Goal: Obtain resource: Obtain resource

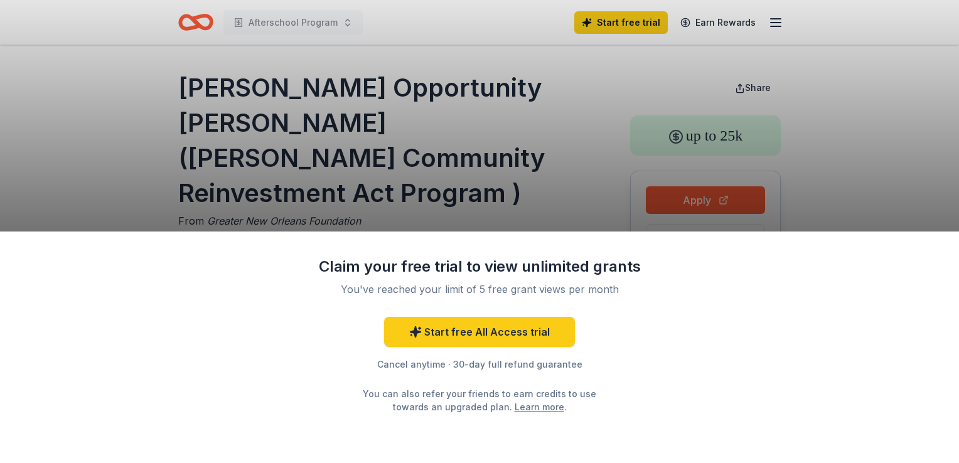
click at [488, 186] on div "Claim your free trial to view unlimited grants You've reached your limit of 5 f…" at bounding box center [479, 231] width 959 height 463
click at [777, 17] on div "Claim your free trial to view unlimited grants You've reached your limit of 5 f…" at bounding box center [479, 231] width 959 height 463
drag, startPoint x: 153, startPoint y: 74, endPoint x: 296, endPoint y: 102, distance: 145.8
click at [296, 102] on div "Claim your free trial to view unlimited grants You've reached your limit of 5 f…" at bounding box center [479, 231] width 959 height 463
